Goal: Information Seeking & Learning: Learn about a topic

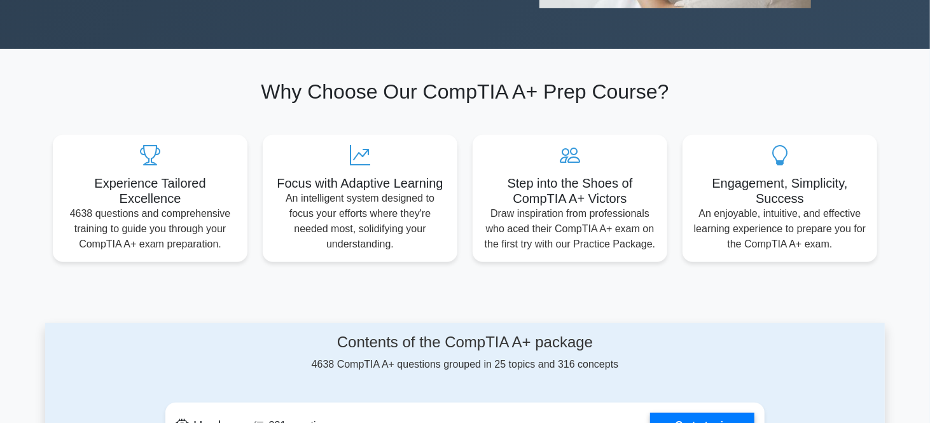
scroll to position [61, 0]
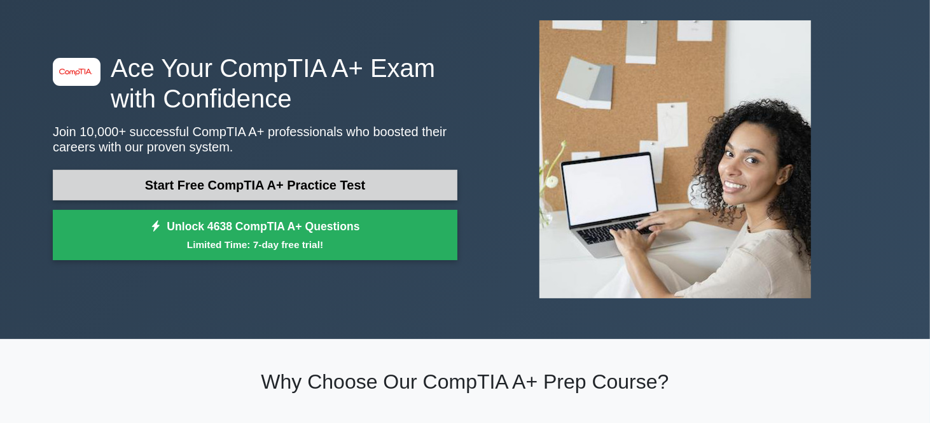
click at [309, 188] on link "Start Free CompTIA A+ Practice Test" at bounding box center [255, 185] width 405 height 31
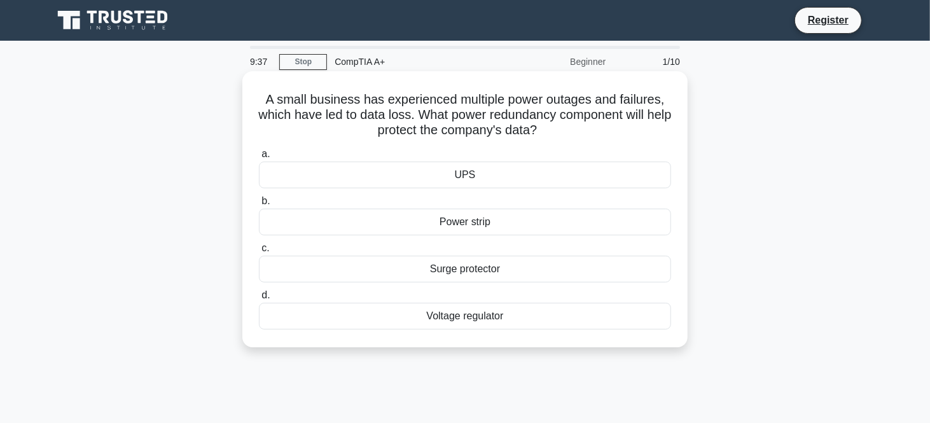
click at [458, 177] on div "UPS" at bounding box center [465, 175] width 412 height 27
click at [259, 158] on input "a. UPS" at bounding box center [259, 154] width 0 height 8
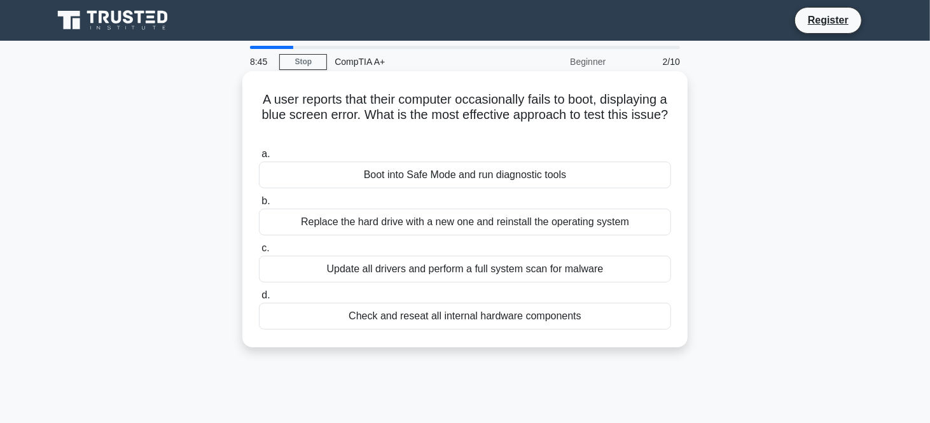
click at [470, 310] on div "Check and reseat all internal hardware components" at bounding box center [465, 316] width 412 height 27
click at [259, 300] on input "d. Check and reseat all internal hardware components" at bounding box center [259, 295] width 0 height 8
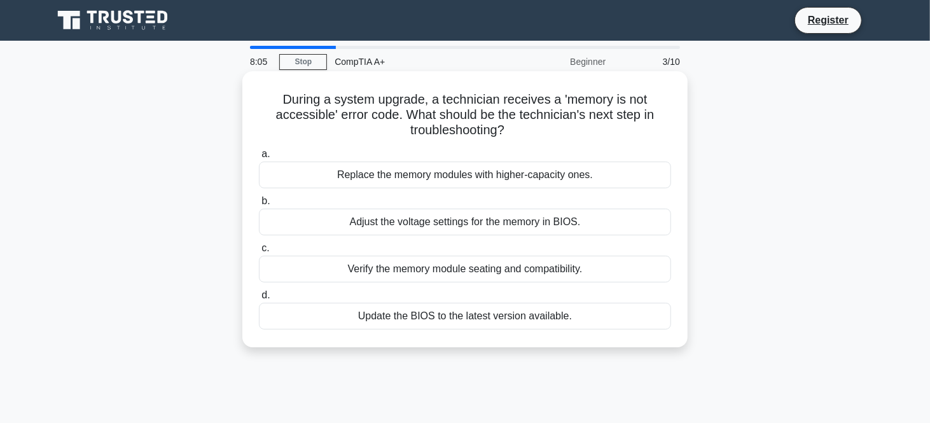
click at [417, 272] on div "Verify the memory module seating and compatibility." at bounding box center [465, 269] width 412 height 27
click at [259, 253] on input "c. Verify the memory module seating and compatibility." at bounding box center [259, 248] width 0 height 8
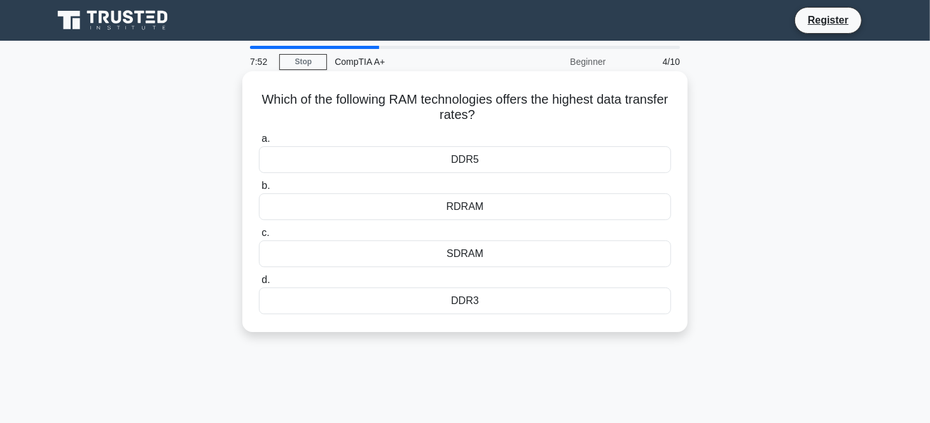
click at [467, 165] on div "DDR5" at bounding box center [465, 159] width 412 height 27
click at [259, 143] on input "a. DDR5" at bounding box center [259, 139] width 0 height 8
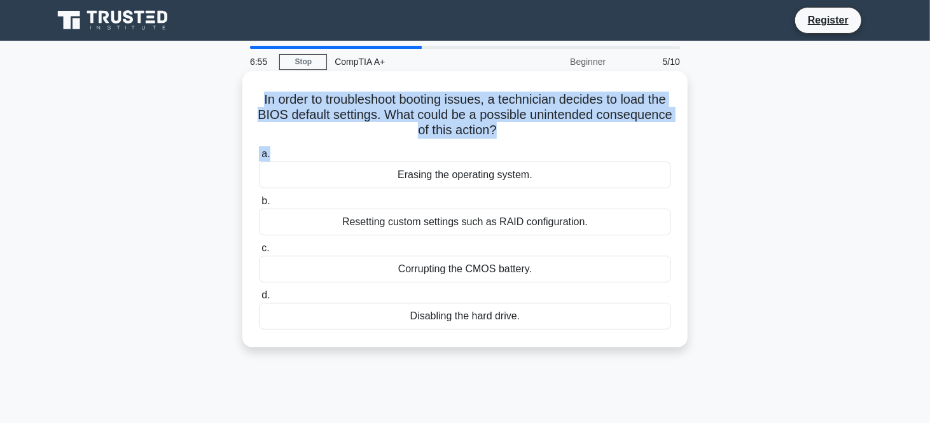
drag, startPoint x: 265, startPoint y: 99, endPoint x: 578, endPoint y: 144, distance: 315.7
click at [578, 144] on div "In order to troubleshoot booting issues, a technician decides to load the BIOS …" at bounding box center [465, 209] width 435 height 266
copy div "In order to troubleshoot booting issues, a technician decides to load the BIOS …"
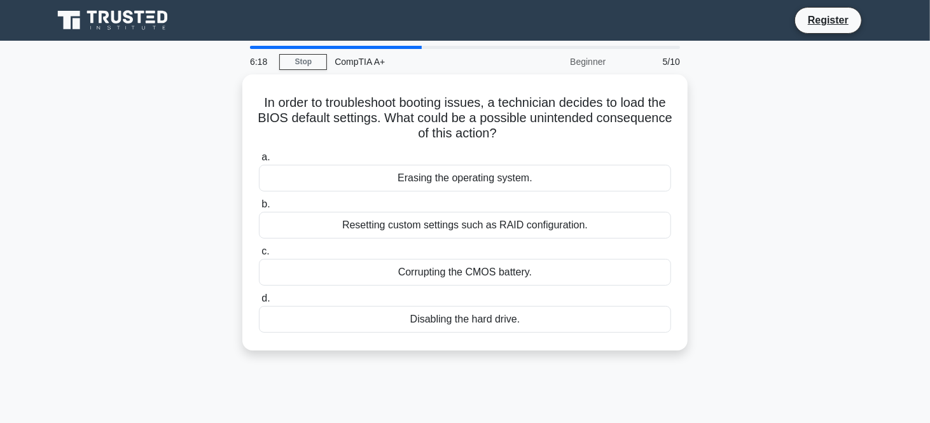
click at [773, 184] on div "In order to troubleshoot booting issues, a technician decides to load the BIOS …" at bounding box center [465, 219] width 840 height 291
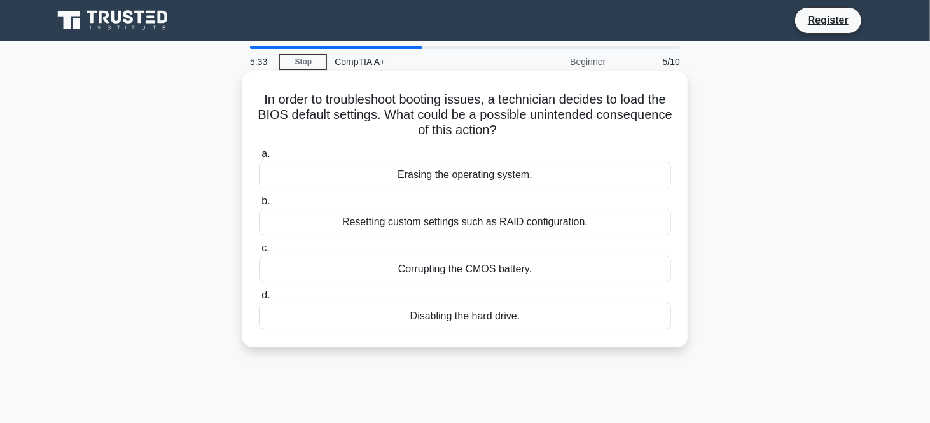
click at [424, 276] on div "Corrupting the CMOS battery." at bounding box center [465, 269] width 412 height 27
click at [259, 253] on input "c. Corrupting the CMOS battery." at bounding box center [259, 248] width 0 height 8
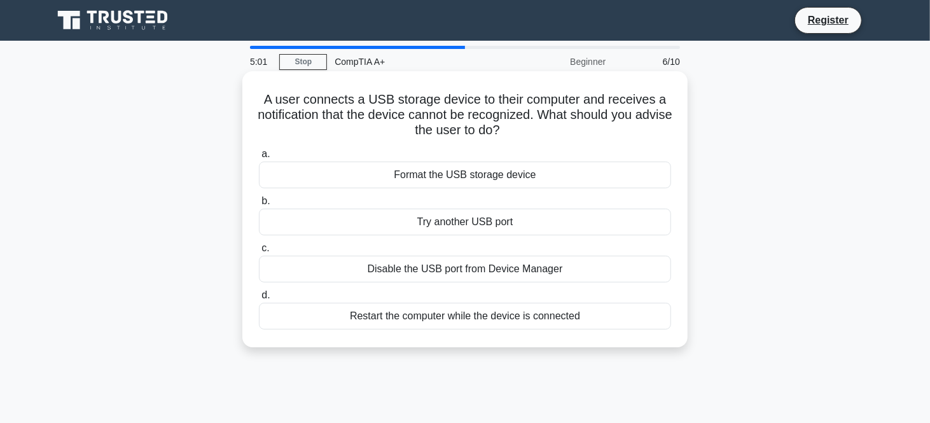
click at [503, 174] on div "Format the USB storage device" at bounding box center [465, 175] width 412 height 27
click at [259, 158] on input "a. Format the USB storage device" at bounding box center [259, 154] width 0 height 8
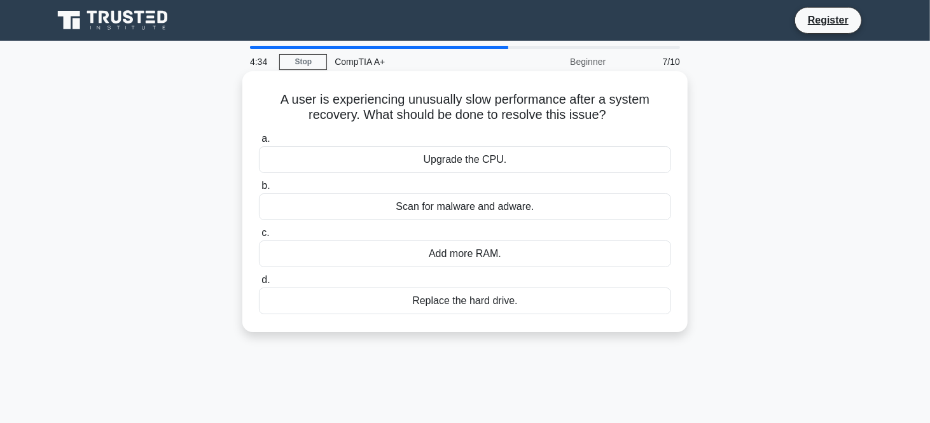
click at [477, 211] on div "Scan for malware and adware." at bounding box center [465, 206] width 412 height 27
click at [259, 190] on input "b. Scan for malware and adware." at bounding box center [259, 186] width 0 height 8
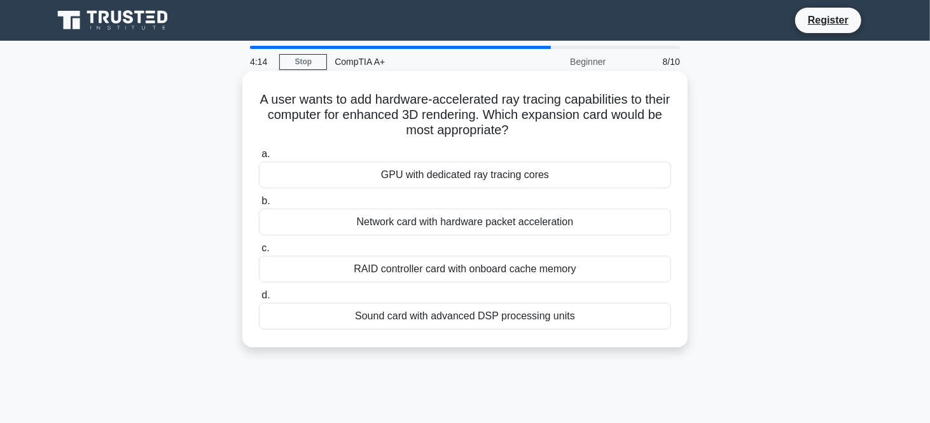
click at [407, 183] on div "GPU with dedicated ray tracing cores" at bounding box center [465, 175] width 412 height 27
click at [259, 158] on input "a. GPU with dedicated ray tracing cores" at bounding box center [259, 154] width 0 height 8
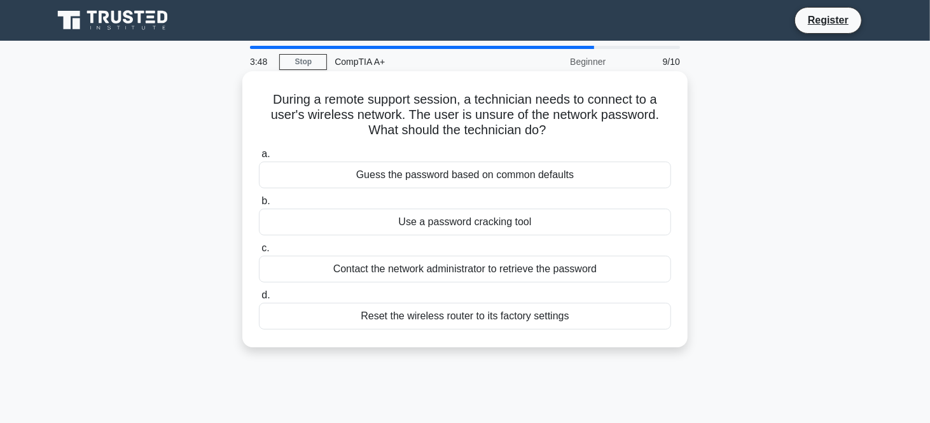
drag, startPoint x: 267, startPoint y: 96, endPoint x: 579, endPoint y: 124, distance: 313.1
click at [579, 124] on h5 "During a remote support session, a technician needs to connect to a user's wire…" at bounding box center [465, 115] width 415 height 47
copy h5 "During a remote support session, a technician needs to connect to a user's wire…"
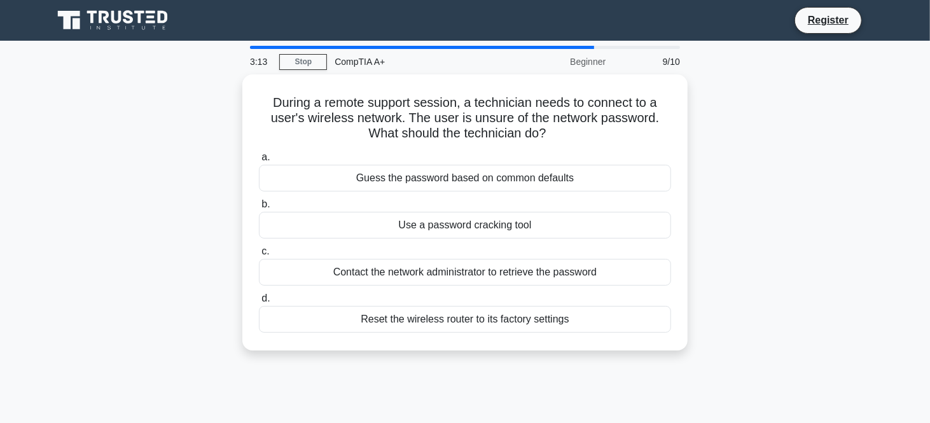
click at [772, 166] on div "During a remote support session, a technician needs to connect to a user's wire…" at bounding box center [465, 219] width 840 height 291
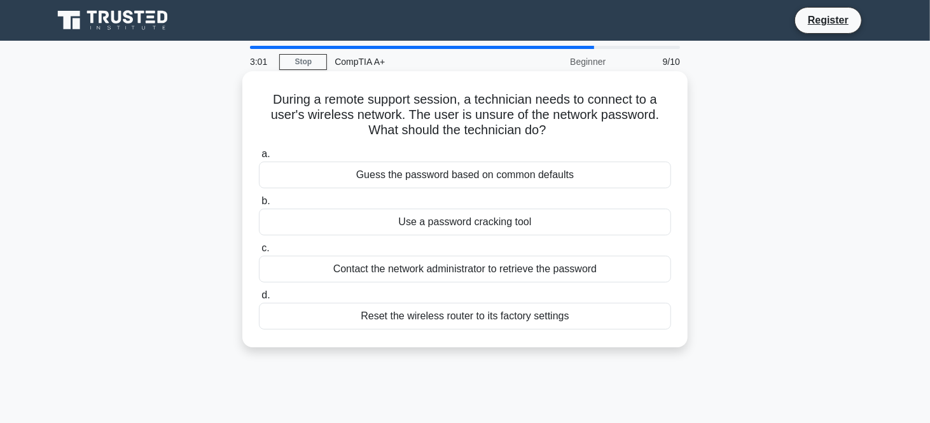
click at [426, 269] on div "Contact the network administrator to retrieve the password" at bounding box center [465, 269] width 412 height 27
click at [259, 253] on input "c. Contact the network administrator to retrieve the password" at bounding box center [259, 248] width 0 height 8
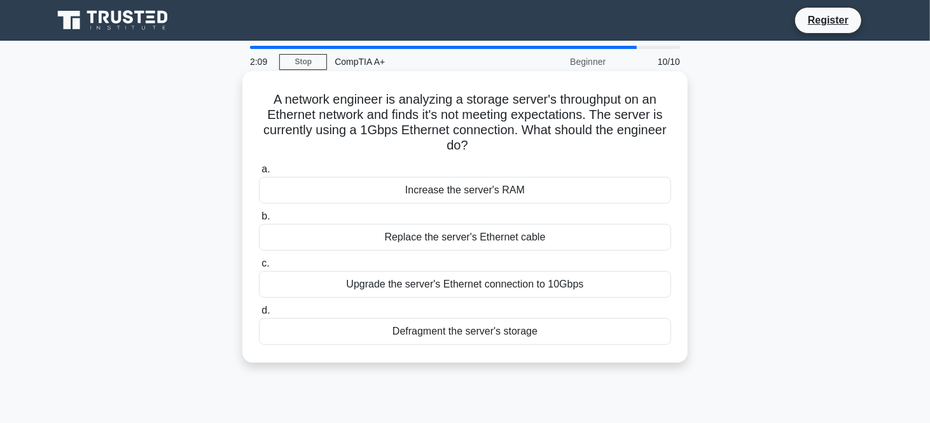
drag, startPoint x: 260, startPoint y: 97, endPoint x: 529, endPoint y: 155, distance: 274.9
click at [529, 155] on div "A network engineer is analyzing a storage server's throughput on an Ethernet ne…" at bounding box center [465, 216] width 435 height 281
copy h5 "A network engineer is analyzing a storage server's throughput on an Ethernet ne…"
click at [569, 170] on label "a. Increase the server's RAM" at bounding box center [465, 183] width 412 height 42
click at [259, 170] on input "a. Increase the server's RAM" at bounding box center [259, 169] width 0 height 8
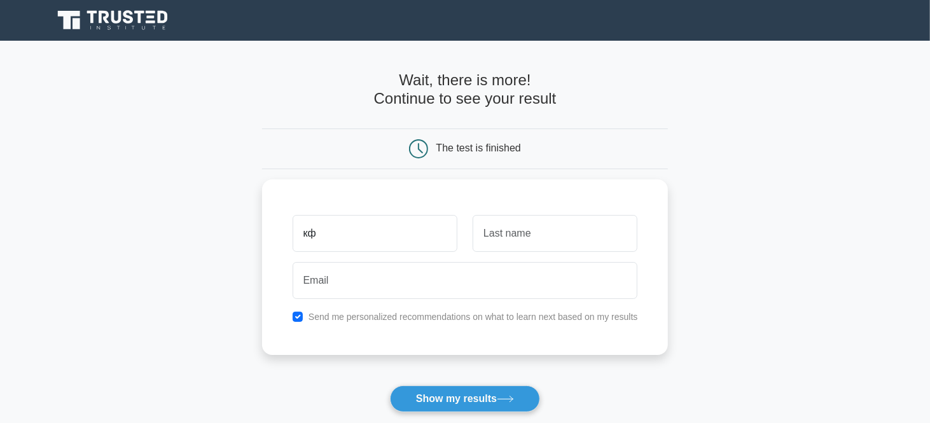
type input "к"
type input "ravan"
click at [483, 225] on input "text" at bounding box center [555, 230] width 165 height 37
type input "mammadov"
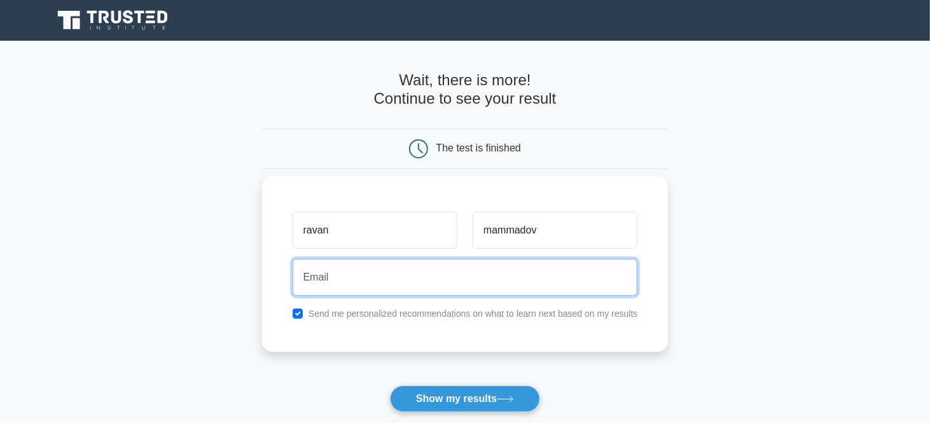
click at [356, 278] on input "email" at bounding box center [466, 277] width 346 height 37
type input "revan6779@gmail.com"
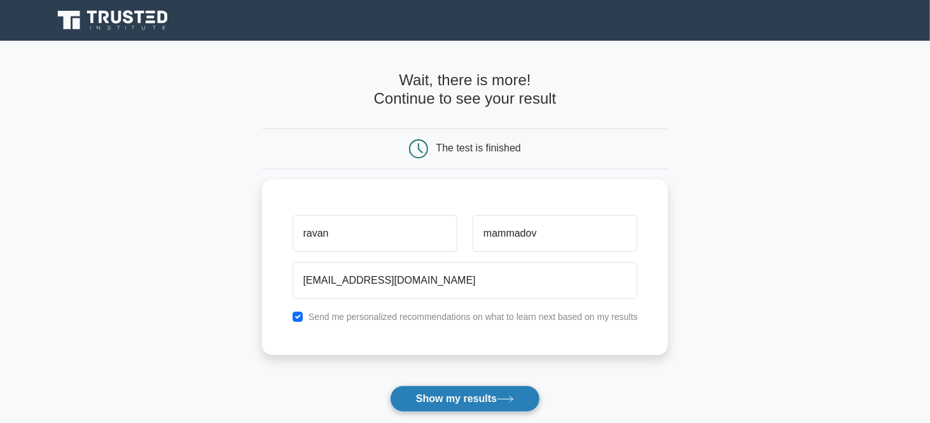
click at [430, 400] on button "Show my results" at bounding box center [465, 399] width 150 height 27
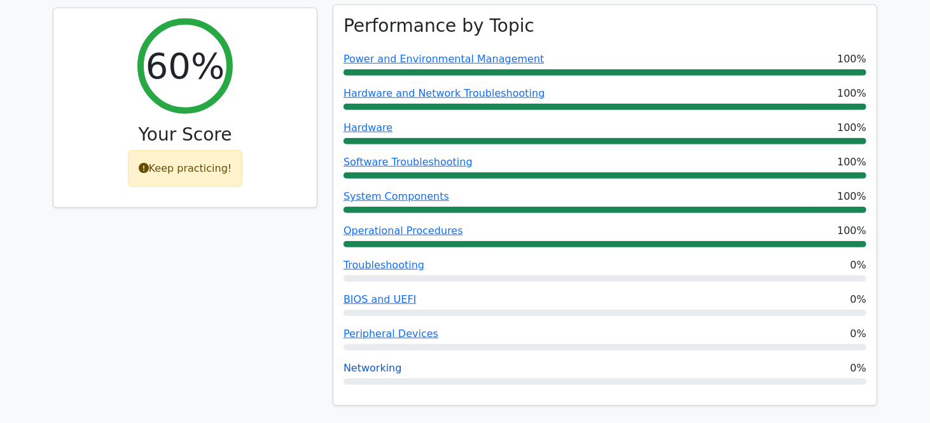
scroll to position [499, 0]
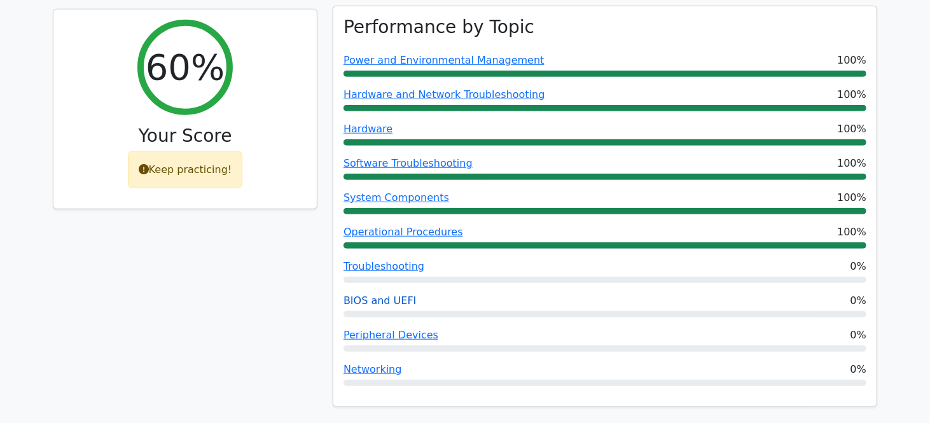
click at [393, 295] on link "BIOS and UEFI" at bounding box center [380, 301] width 73 height 12
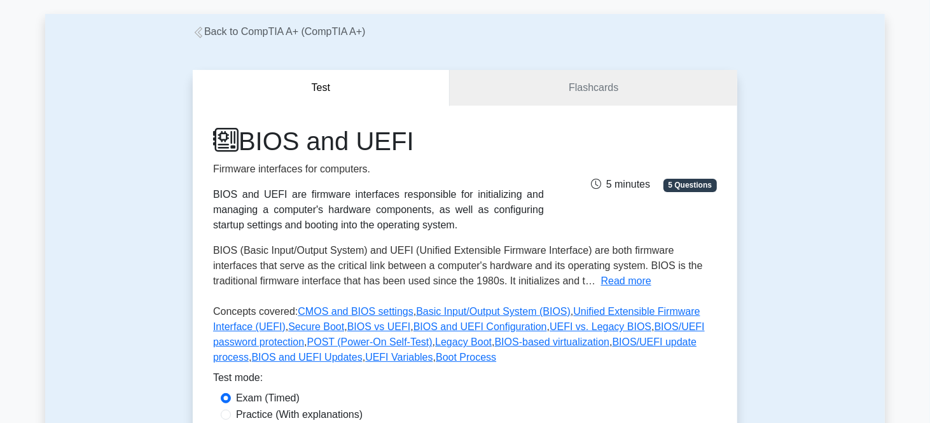
scroll to position [57, 0]
